Goal: Task Accomplishment & Management: Use online tool/utility

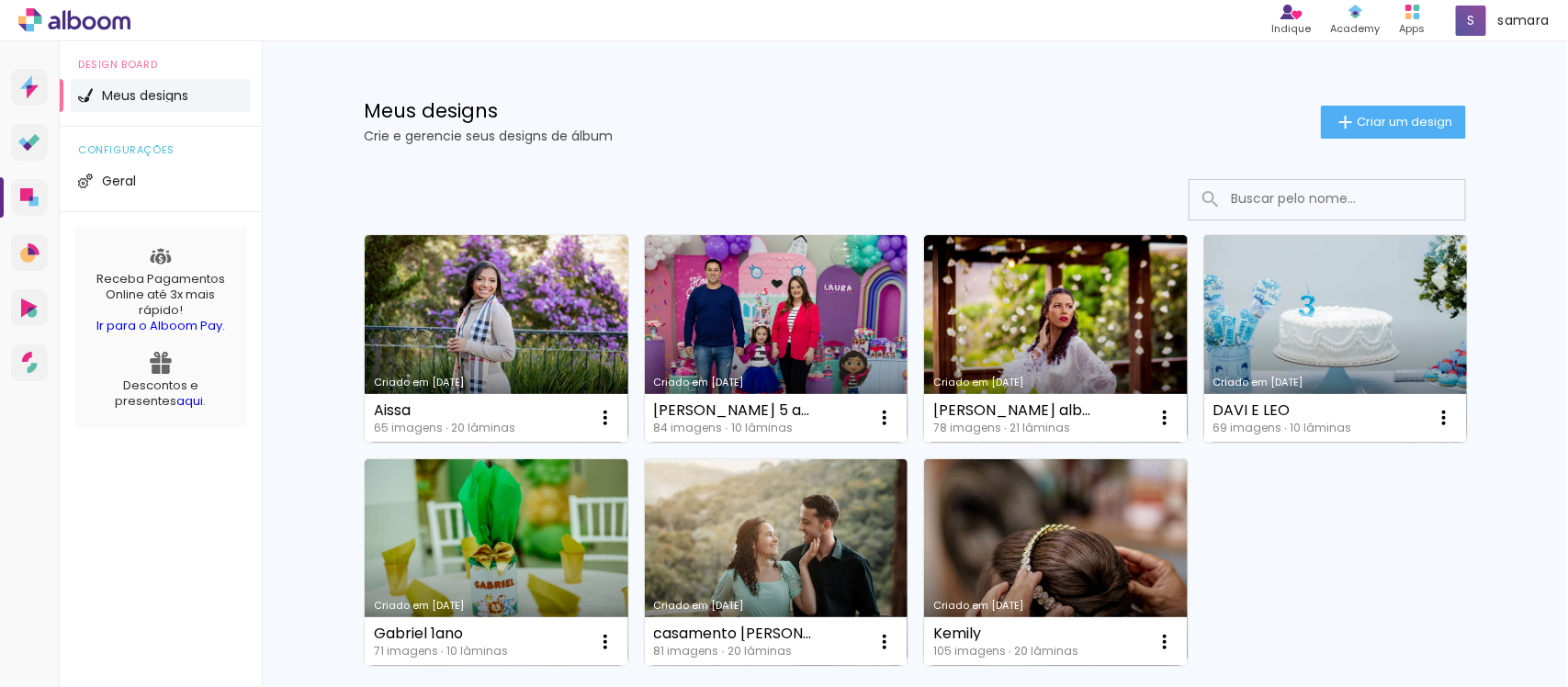
click at [1273, 297] on link "Criado em [DATE]" at bounding box center [1336, 339] width 264 height 207
